Goal: Navigation & Orientation: Find specific page/section

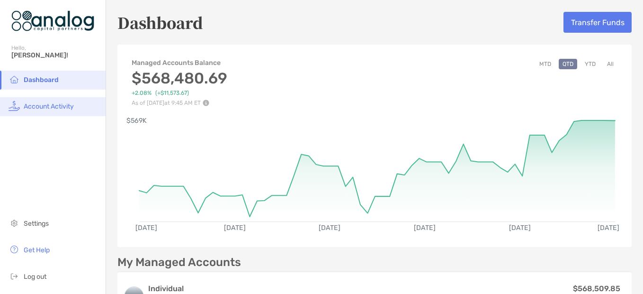
click at [30, 109] on span "Account Activity" at bounding box center [49, 106] width 50 height 8
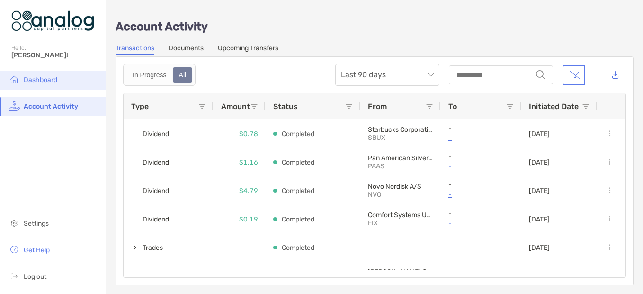
click at [50, 78] on span "Dashboard" at bounding box center [41, 80] width 34 height 8
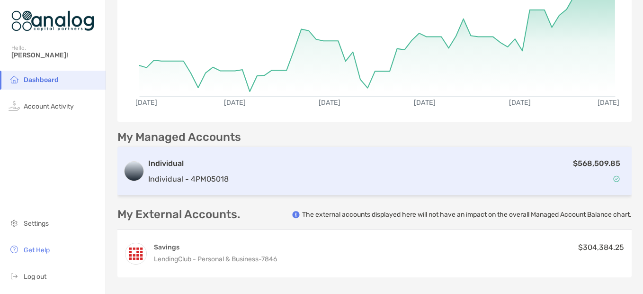
scroll to position [142, 0]
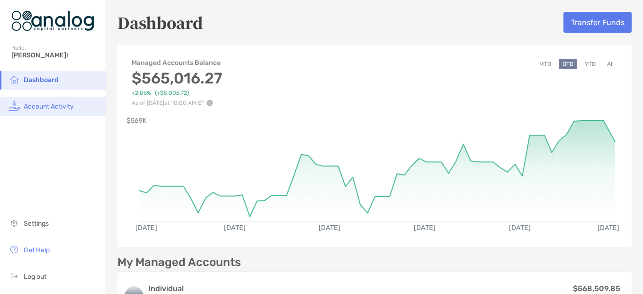
click at [63, 111] on li "Account Activity" at bounding box center [53, 106] width 106 height 19
